Goal: Task Accomplishment & Management: Manage account settings

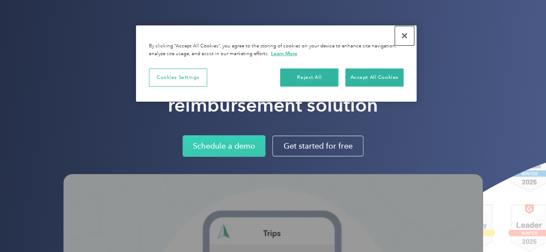
click at [407, 29] on button "Close" at bounding box center [404, 35] width 19 height 19
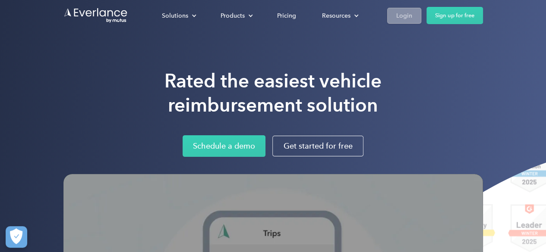
click at [397, 13] on div "Login" at bounding box center [404, 15] width 16 height 11
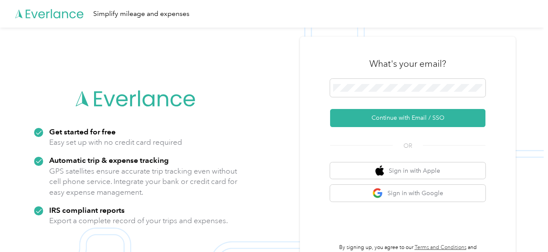
click at [410, 131] on div "What's your email? Continue with Email / SSO OR Sign in with Apple Sign in with…" at bounding box center [407, 154] width 155 height 211
click at [371, 93] on span at bounding box center [407, 88] width 155 height 18
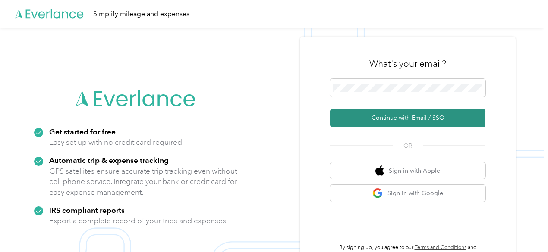
click at [405, 123] on button "Continue with Email / SSO" at bounding box center [407, 118] width 155 height 18
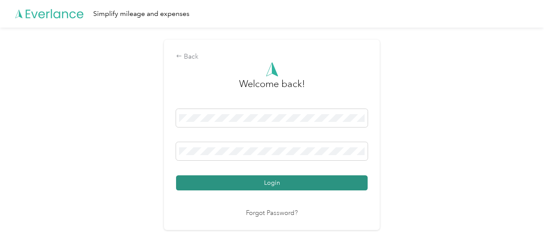
click at [286, 182] on button "Login" at bounding box center [272, 183] width 192 height 15
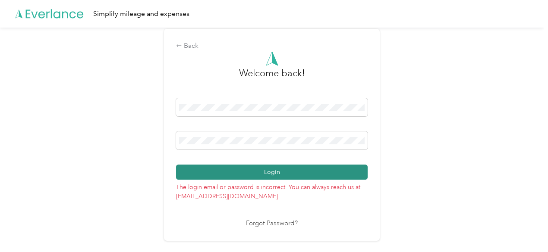
click at [212, 170] on button "Login" at bounding box center [272, 172] width 192 height 15
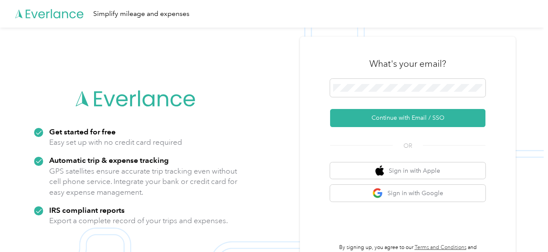
click at [317, 171] on div "What's your email? Continue with Email / SSO OR Sign in with Apple Sign in with…" at bounding box center [408, 154] width 216 height 235
